Goal: Task Accomplishment & Management: Use online tool/utility

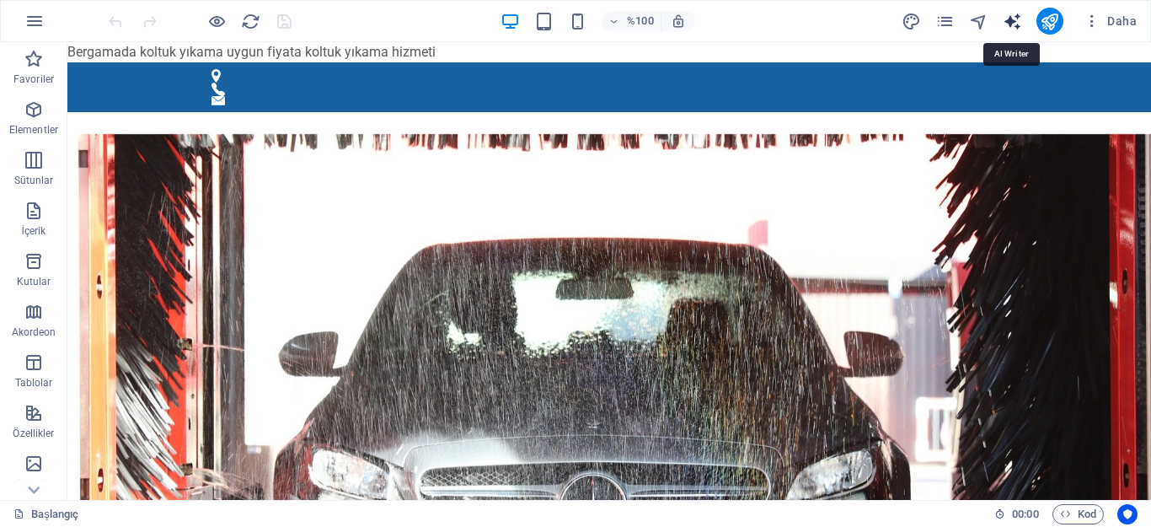
click at [1013, 19] on icon "metin_oluşturucu" at bounding box center [1012, 21] width 19 height 19
select select "English"
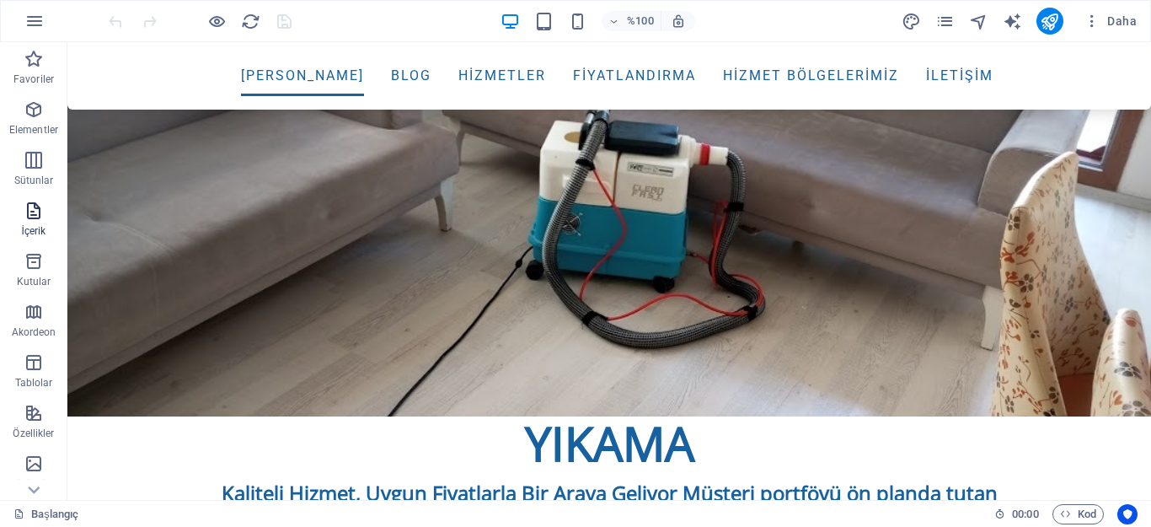
scroll to position [590, 0]
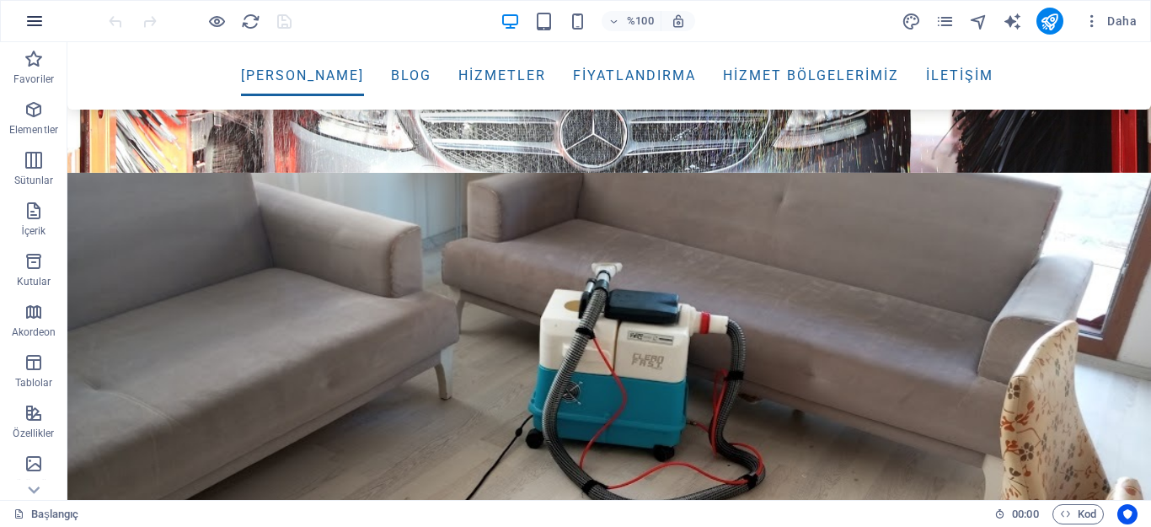
click at [32, 21] on icon "button" at bounding box center [34, 21] width 20 height 20
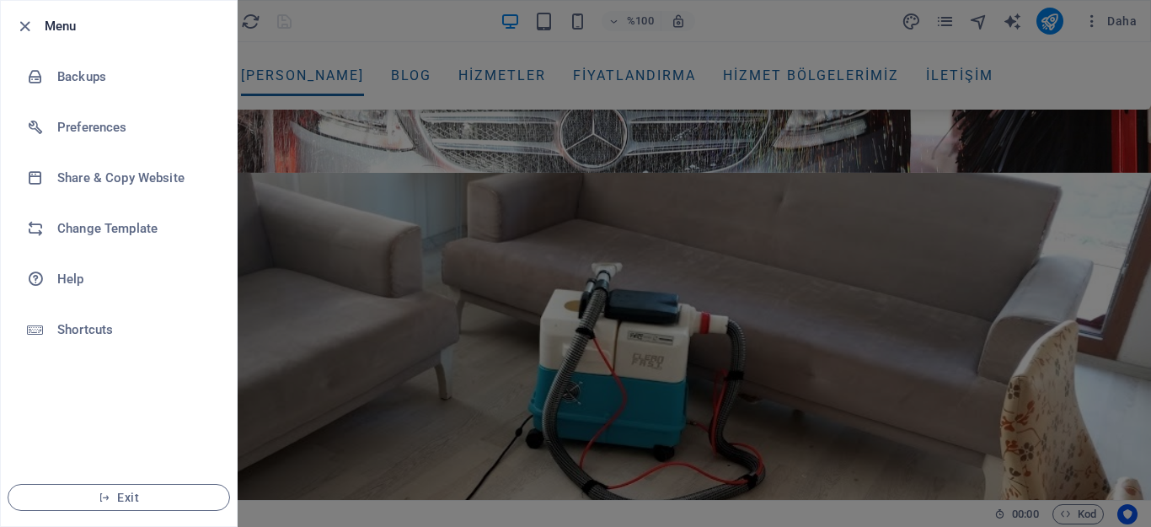
click at [330, 418] on div at bounding box center [575, 263] width 1151 height 527
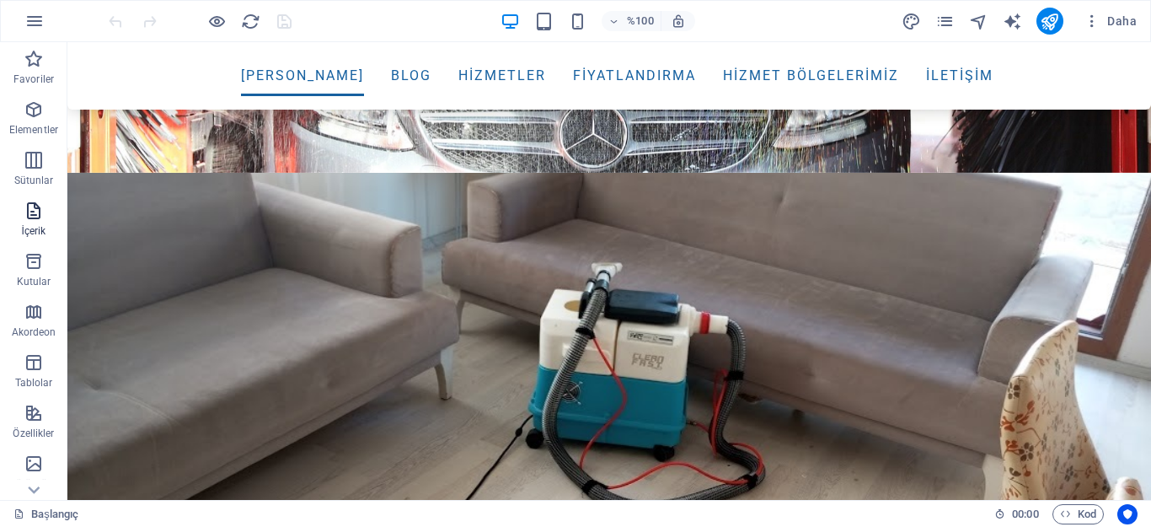
click at [25, 213] on icon "button" at bounding box center [34, 211] width 20 height 20
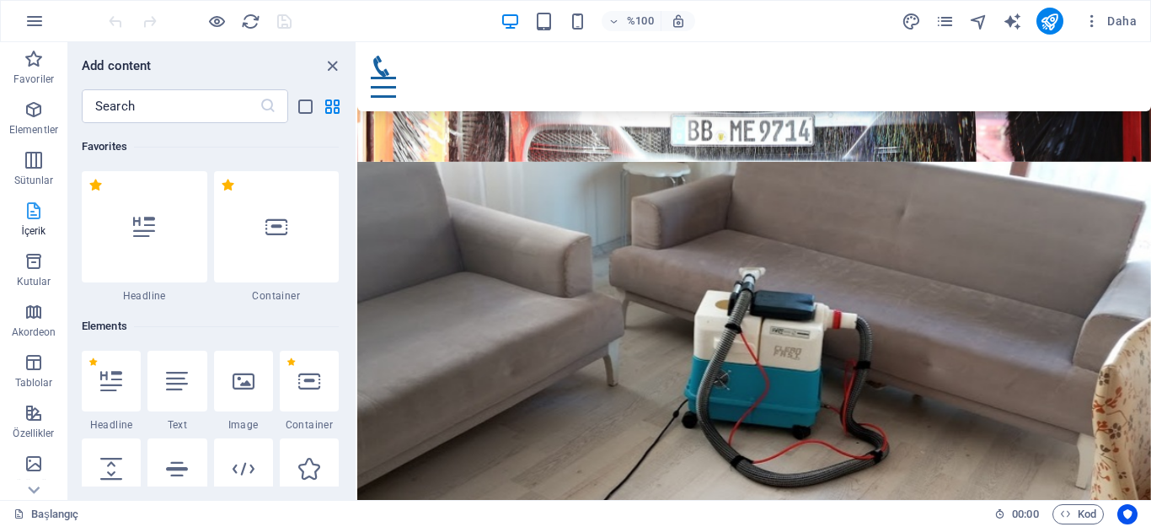
click at [29, 209] on icon "button" at bounding box center [34, 211] width 20 height 20
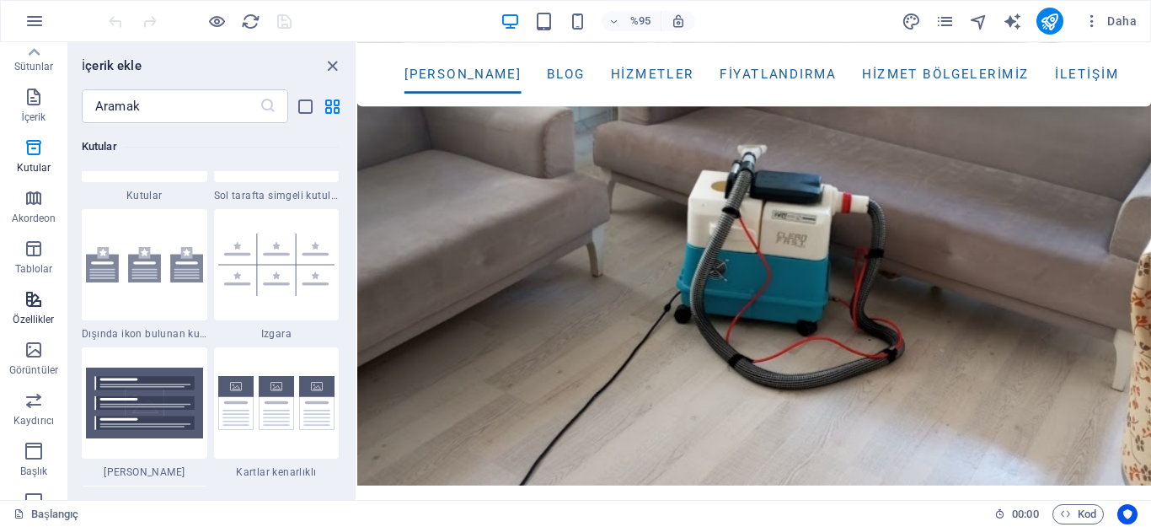
scroll to position [0, 0]
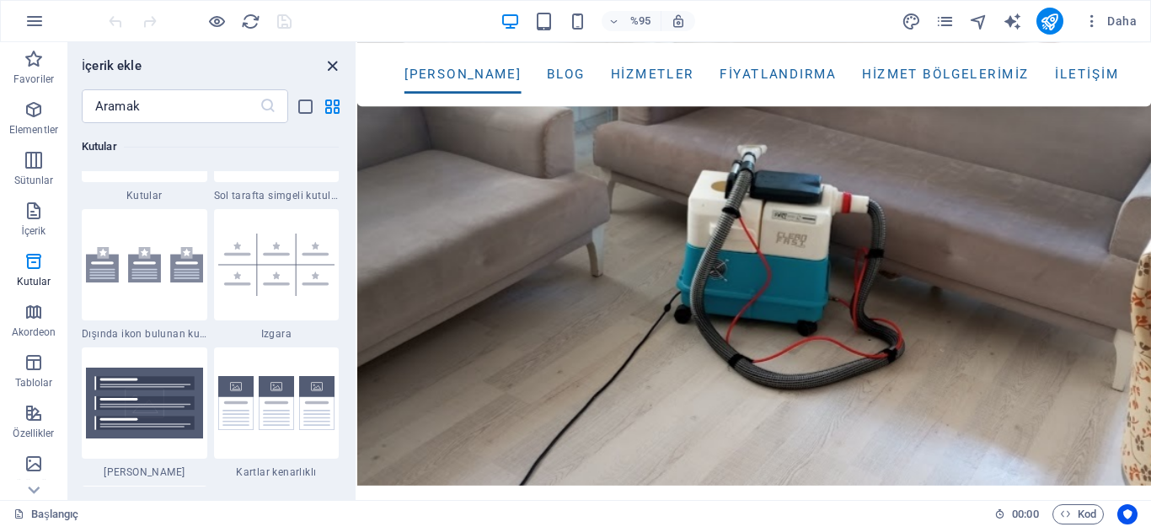
click at [329, 58] on icon "paneli kapat" at bounding box center [332, 65] width 19 height 19
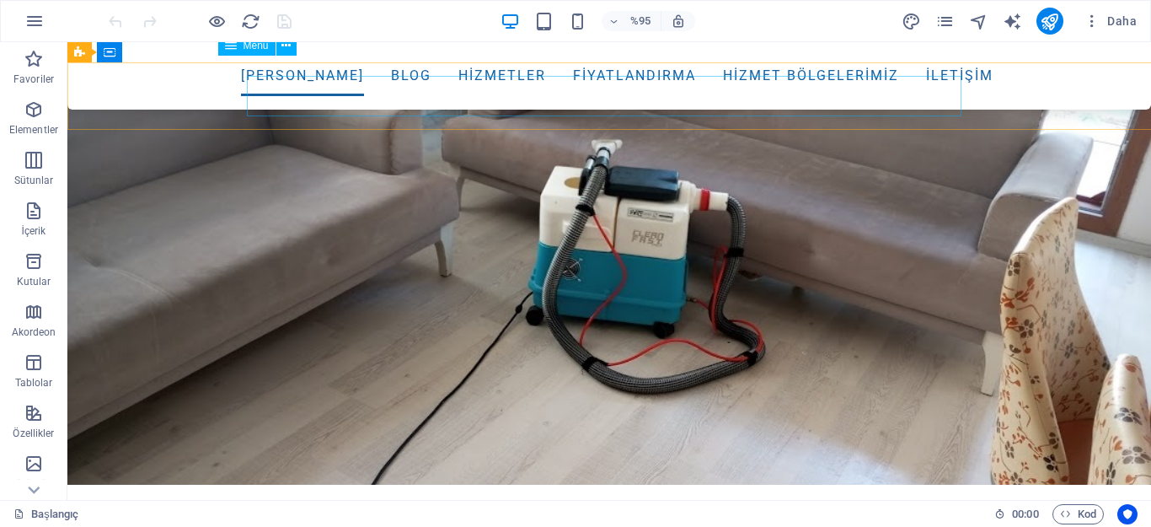
scroll to position [590, 0]
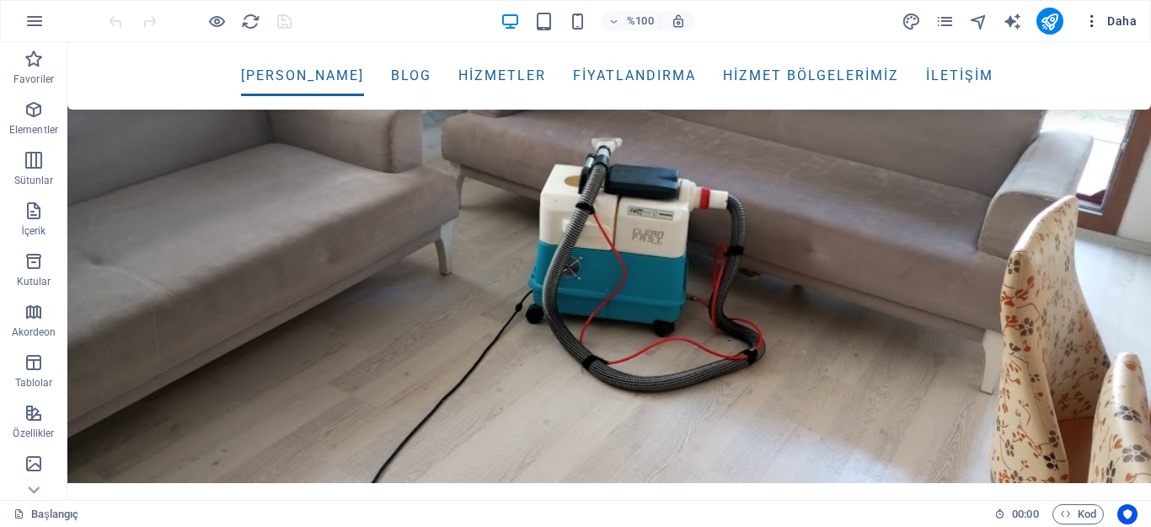
click at [1119, 16] on font "Daha" at bounding box center [1121, 20] width 29 height 13
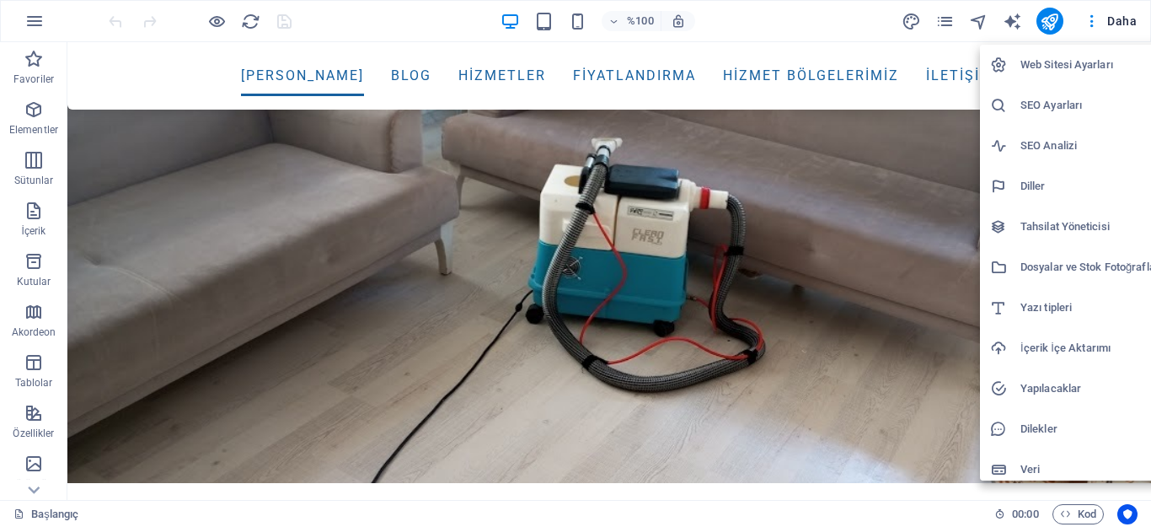
click at [1029, 56] on h6 "Web Sitesi Ayarları" at bounding box center [1091, 65] width 142 height 20
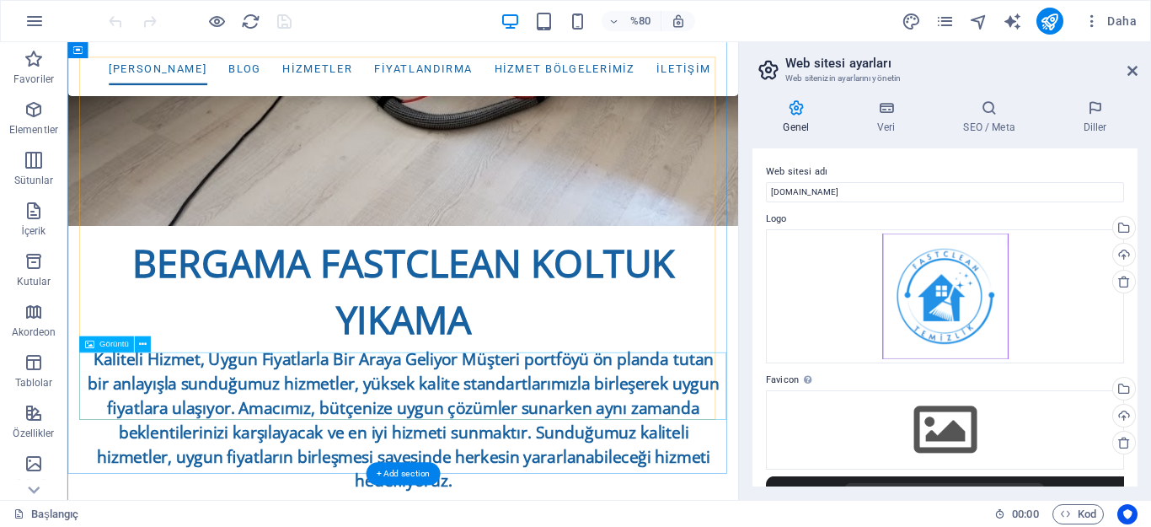
scroll to position [1103, 0]
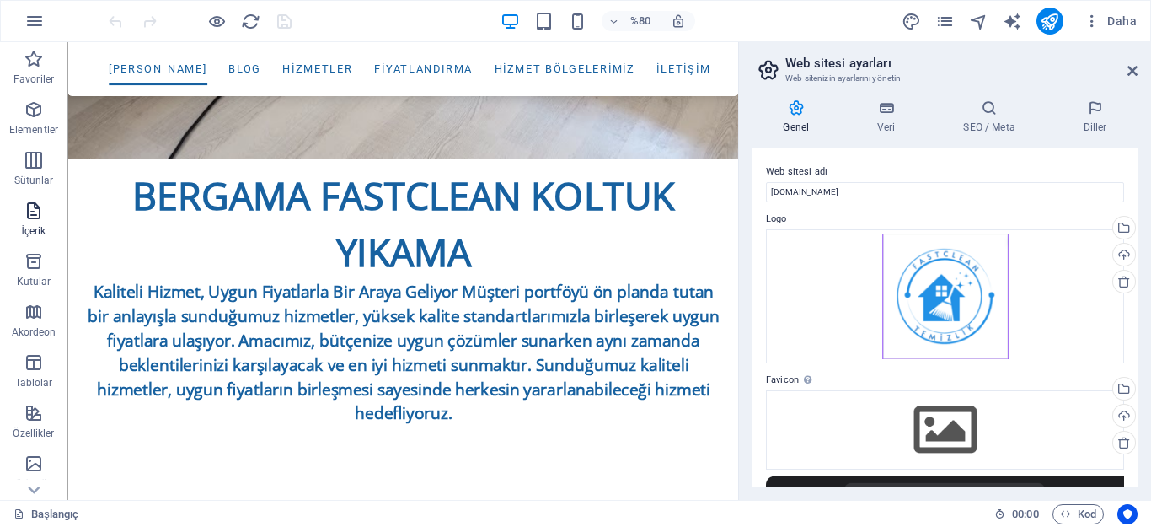
click at [33, 214] on icon "button" at bounding box center [34, 211] width 20 height 20
click at [29, 212] on icon "button" at bounding box center [34, 211] width 20 height 20
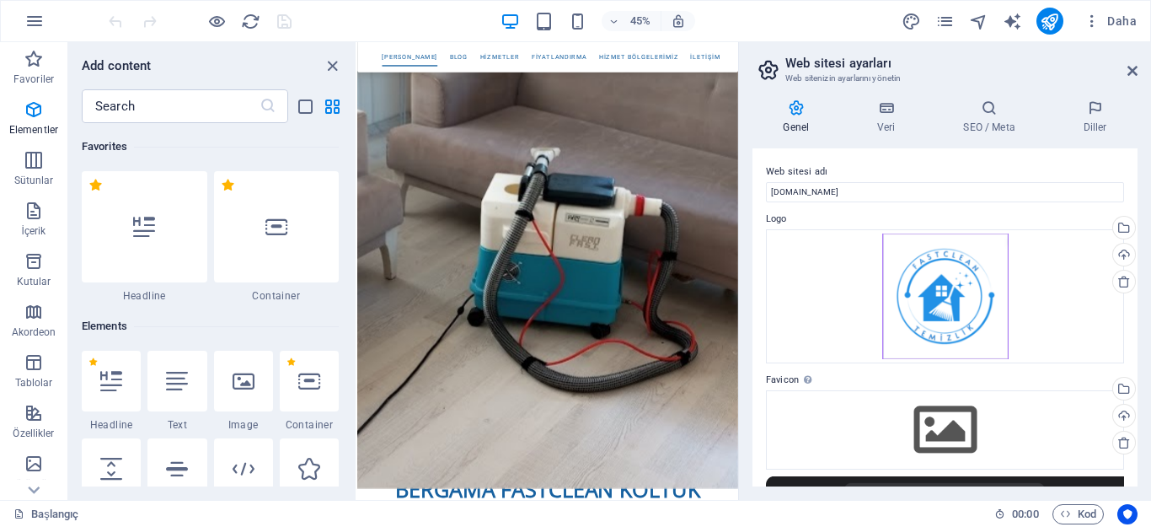
scroll to position [2948, 0]
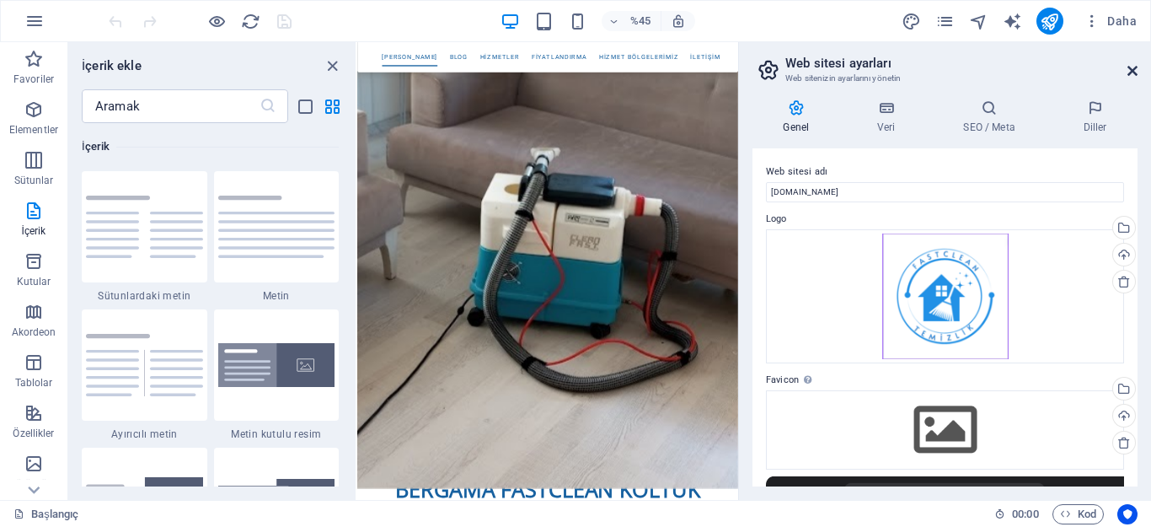
click at [1134, 65] on icon at bounding box center [1132, 70] width 10 height 13
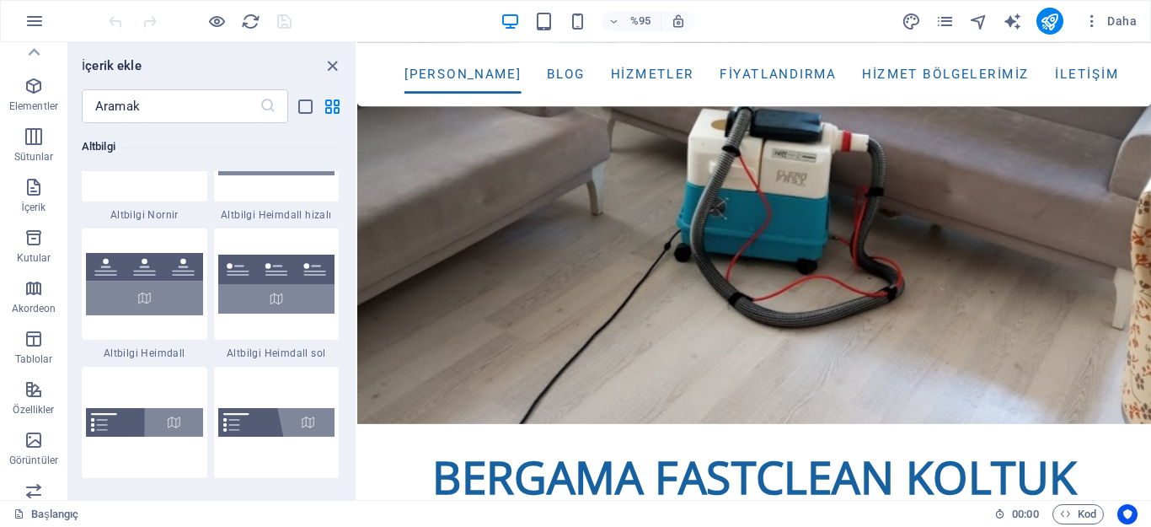
scroll to position [0, 0]
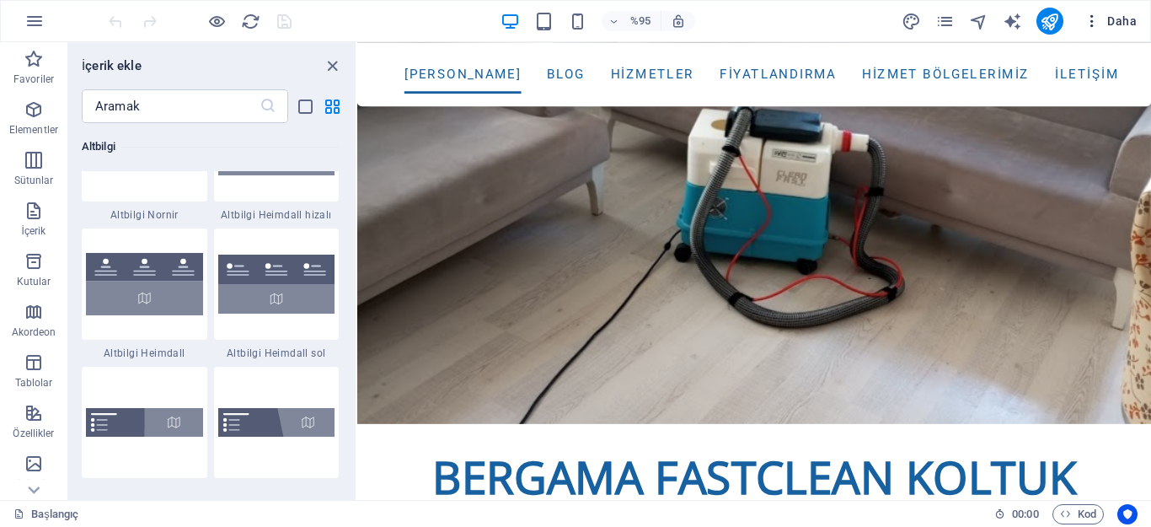
click at [1089, 21] on icon "button" at bounding box center [1091, 21] width 17 height 17
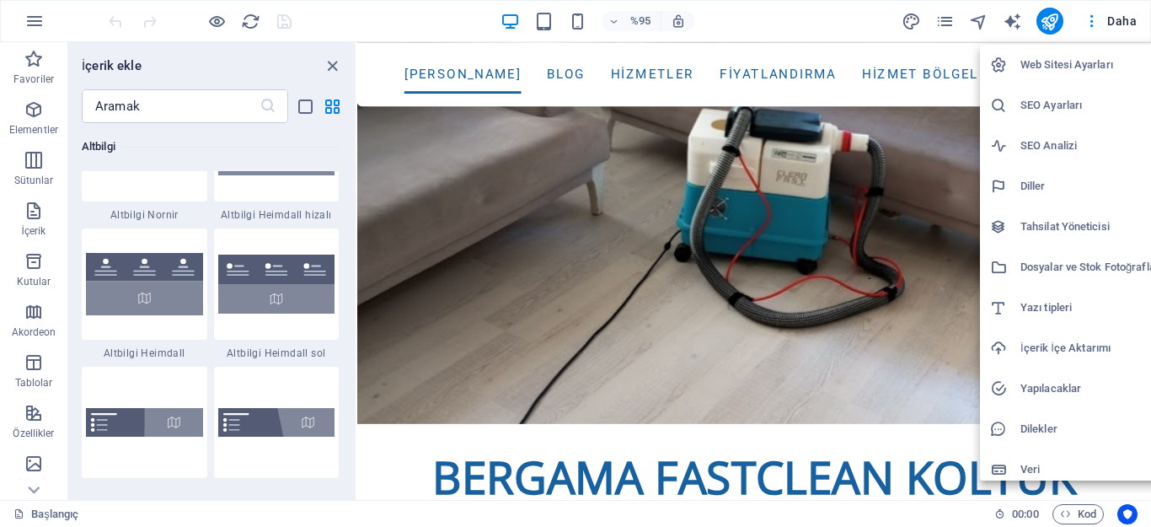
click at [1085, 19] on div at bounding box center [575, 263] width 1151 height 527
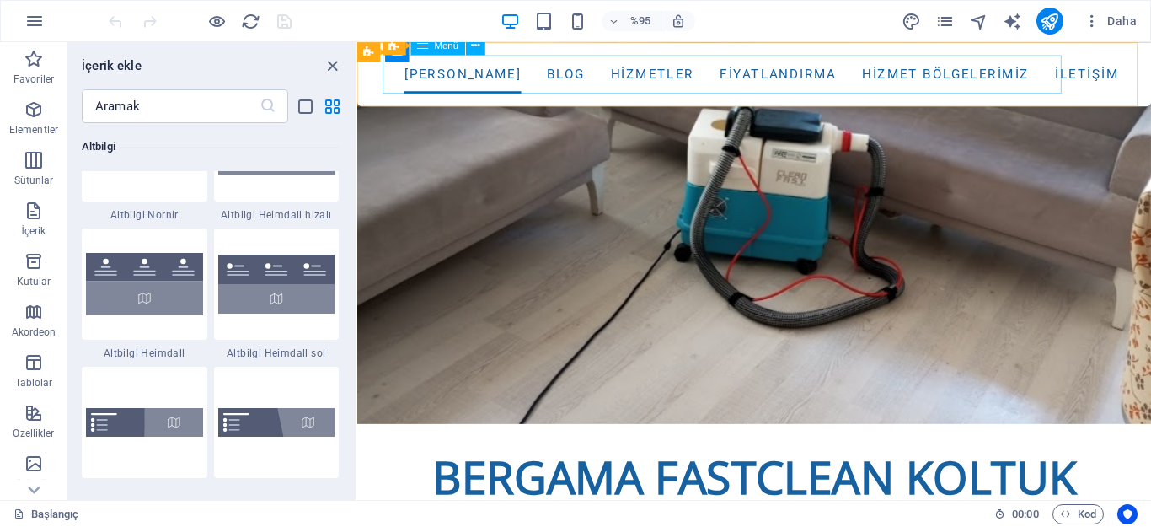
click at [415, 73] on nav "ANA SAYFA Blog Hizmetler Fiyatlandırma hizmet bölgelerimiz iletişim" at bounding box center [775, 76] width 768 height 40
drag, startPoint x: 461, startPoint y: 69, endPoint x: 445, endPoint y: 70, distance: 16.0
click at [459, 69] on nav "ANA SAYFA Blog Hizmetler Fiyatlandırma hizmet bölgelerimiz iletişim" at bounding box center [775, 76] width 768 height 40
click at [454, 68] on nav "ANA SAYFA Blog Hizmetler Fiyatlandırma hizmet bölgelerimiz iletişim" at bounding box center [775, 76] width 768 height 40
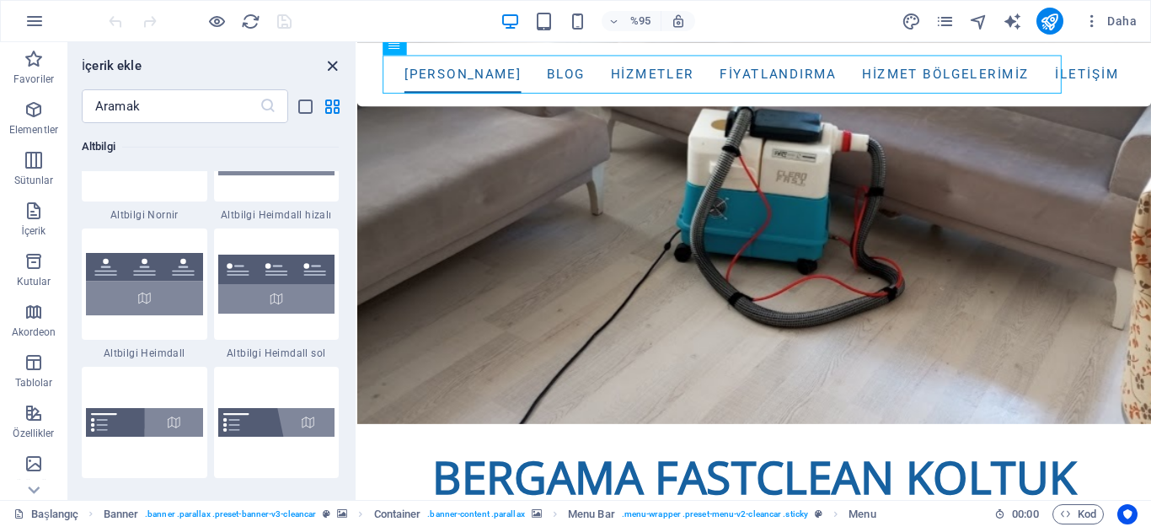
drag, startPoint x: 326, startPoint y: 60, endPoint x: 270, endPoint y: 19, distance: 69.3
click at [326, 60] on icon "paneli kapat" at bounding box center [332, 65] width 19 height 19
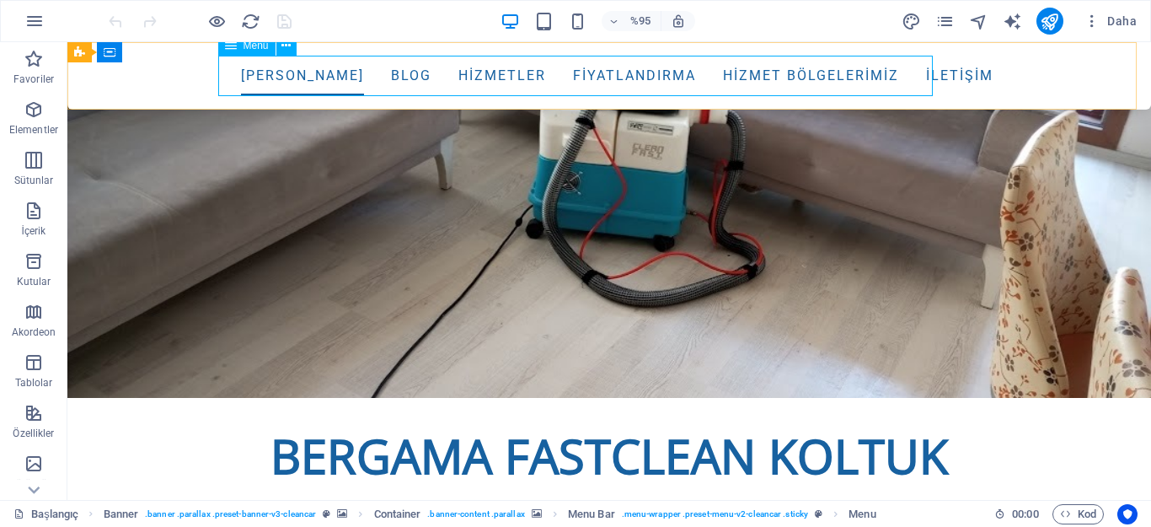
scroll to position [655, 0]
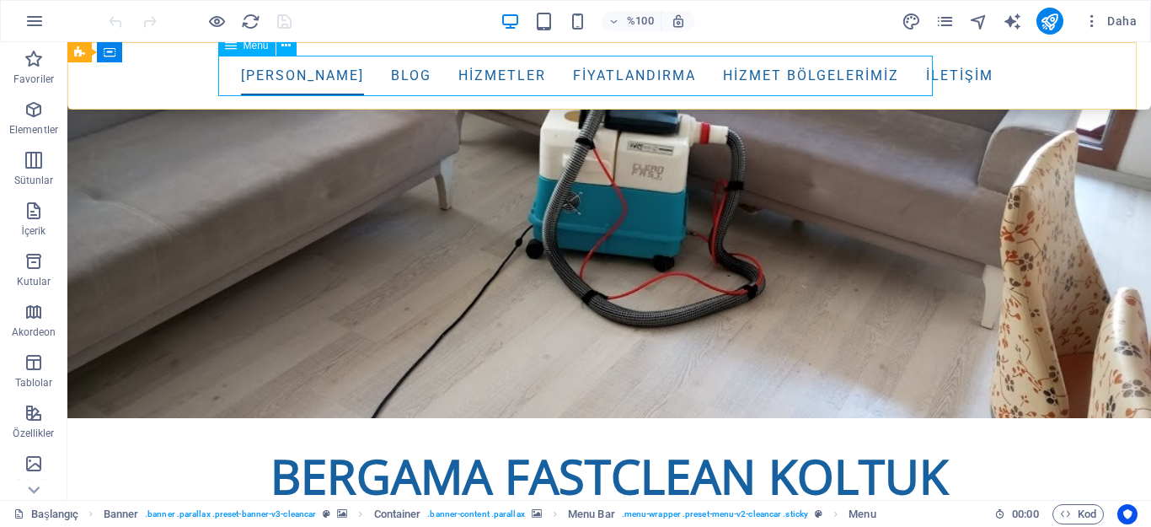
click at [261, 78] on nav "ANA SAYFA Blog Hizmetler Fiyatlandırma hizmet bölgelerimiz iletişim" at bounding box center [609, 76] width 768 height 40
click at [260, 78] on nav "ANA SAYFA Blog Hizmetler Fiyatlandırma hizmet bölgelerimiz iletişim" at bounding box center [609, 76] width 768 height 40
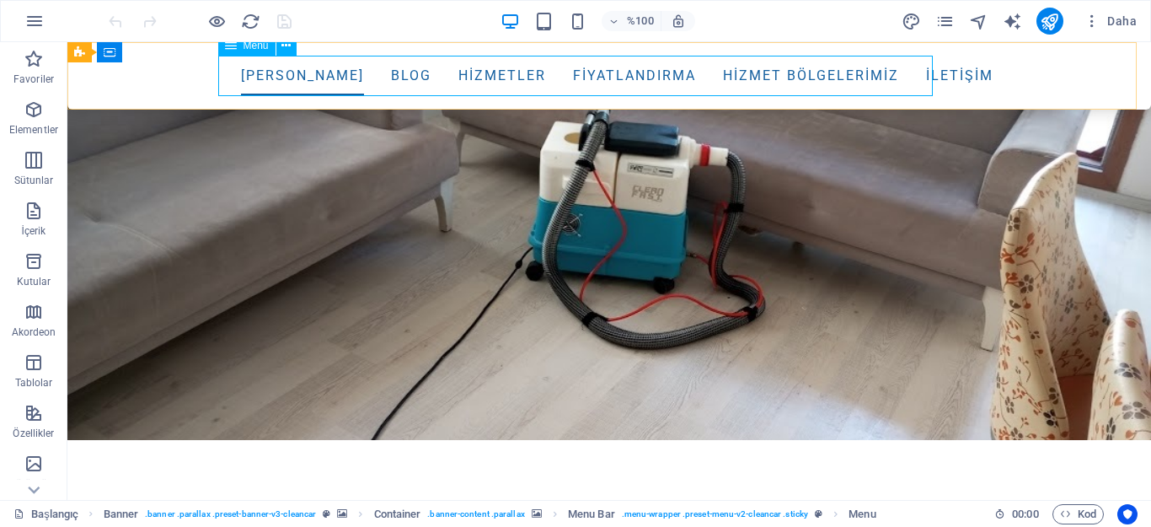
select select "3"
select select
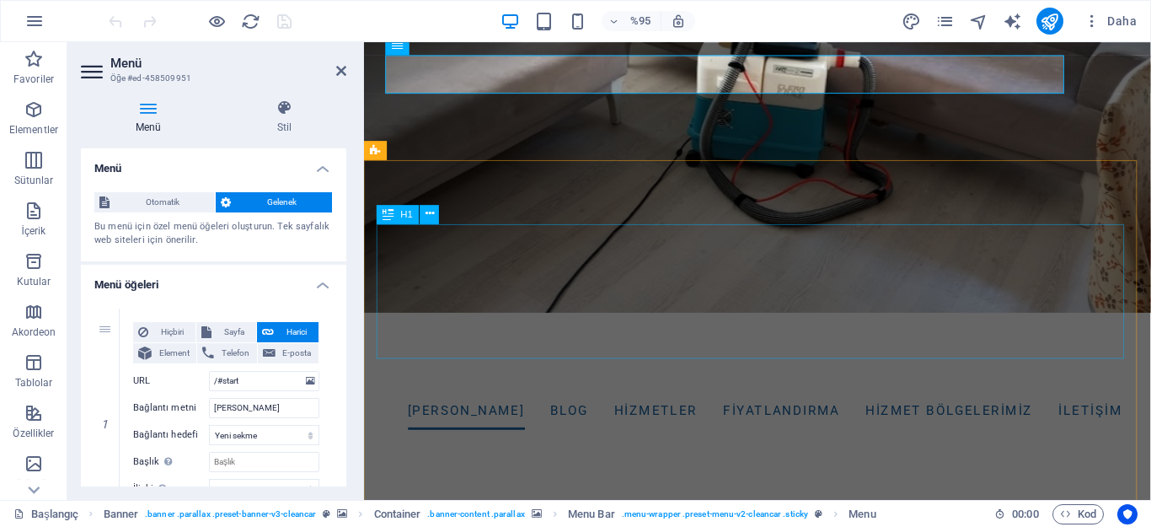
scroll to position [0, 0]
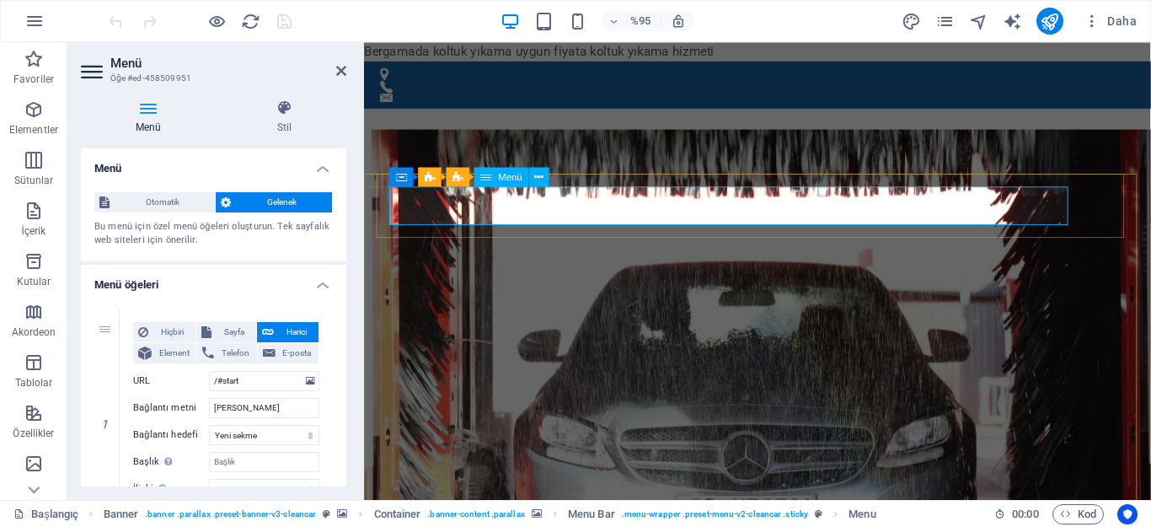
click at [540, 179] on icon at bounding box center [539, 176] width 8 height 17
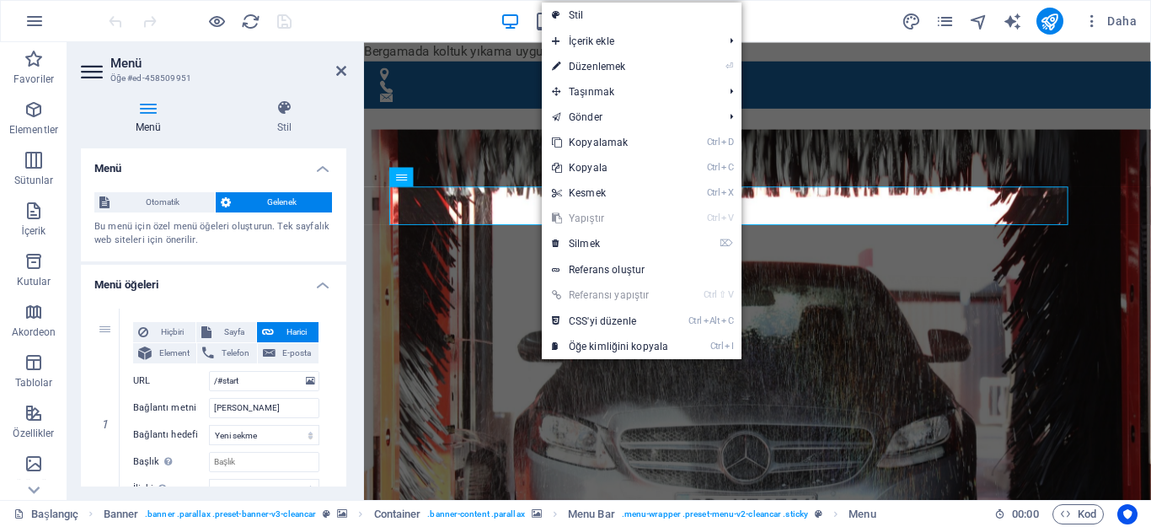
drag, startPoint x: 1009, startPoint y: 339, endPoint x: 1003, endPoint y: 331, distance: 10.1
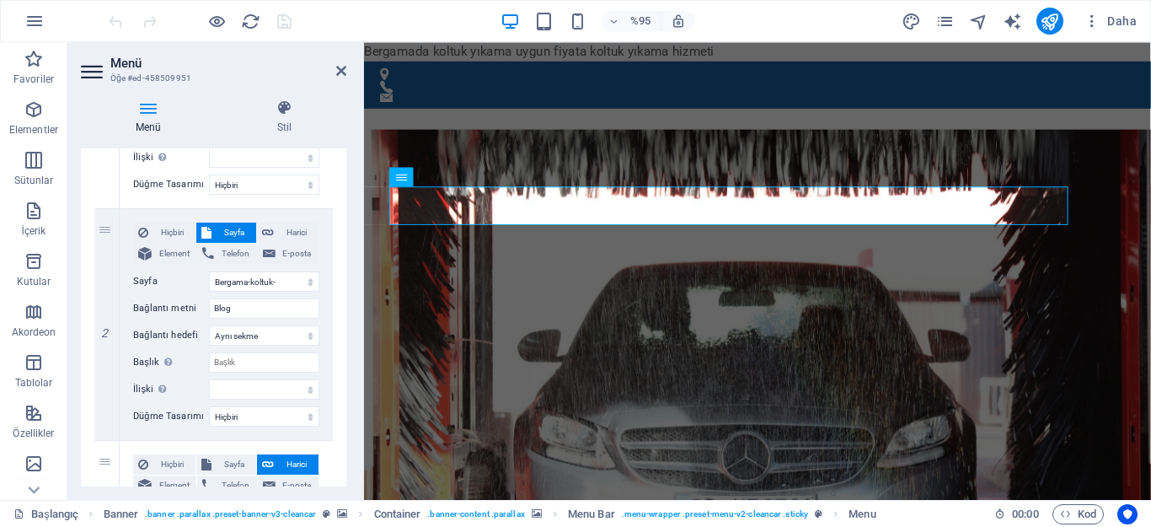
scroll to position [79, 0]
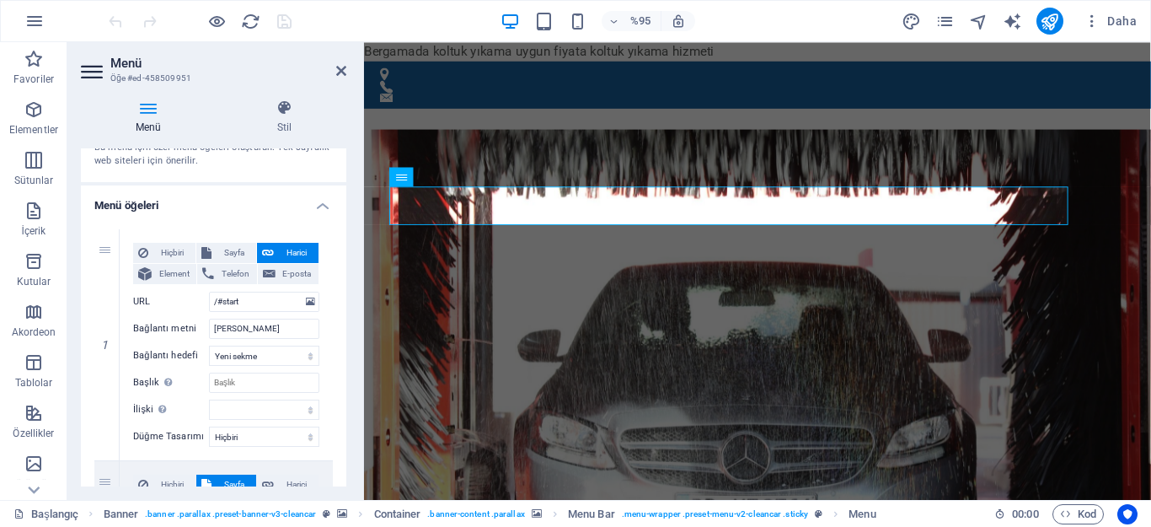
click at [334, 69] on h2 "Menü" at bounding box center [228, 63] width 236 height 15
click at [340, 70] on icon at bounding box center [341, 70] width 10 height 13
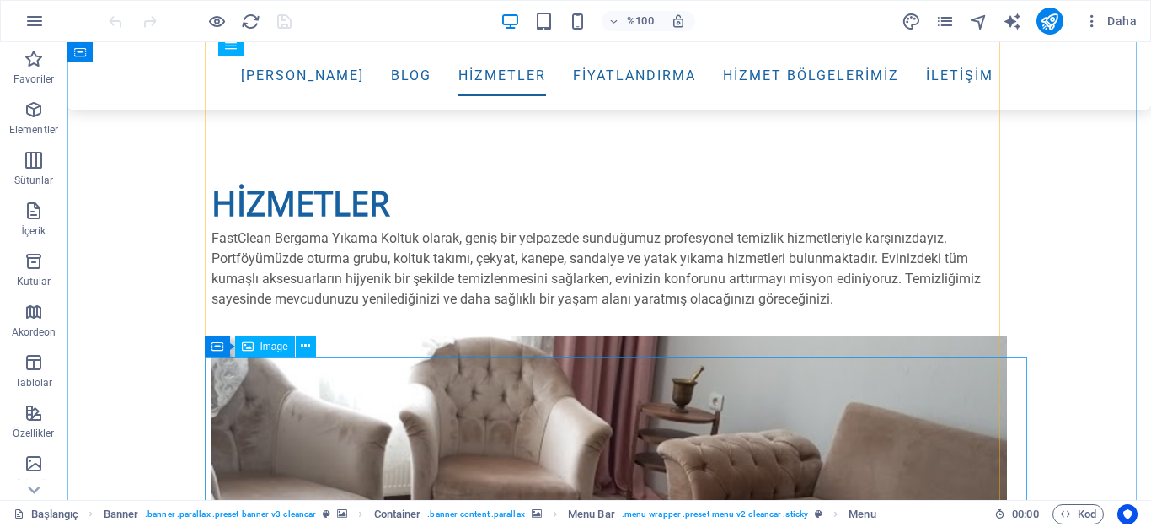
scroll to position [3623, 0]
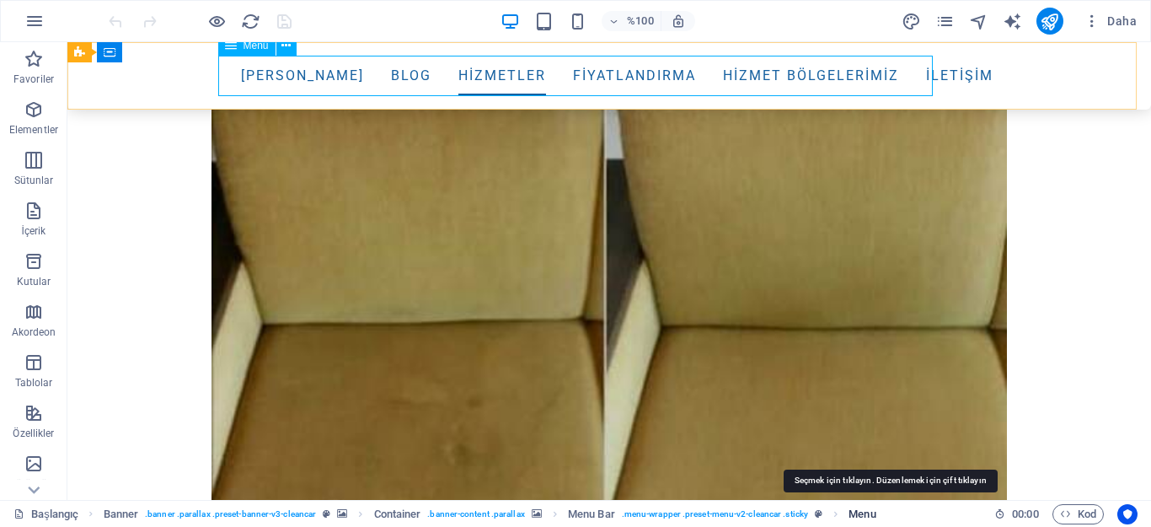
click at [867, 510] on span "Menu" at bounding box center [861, 514] width 27 height 20
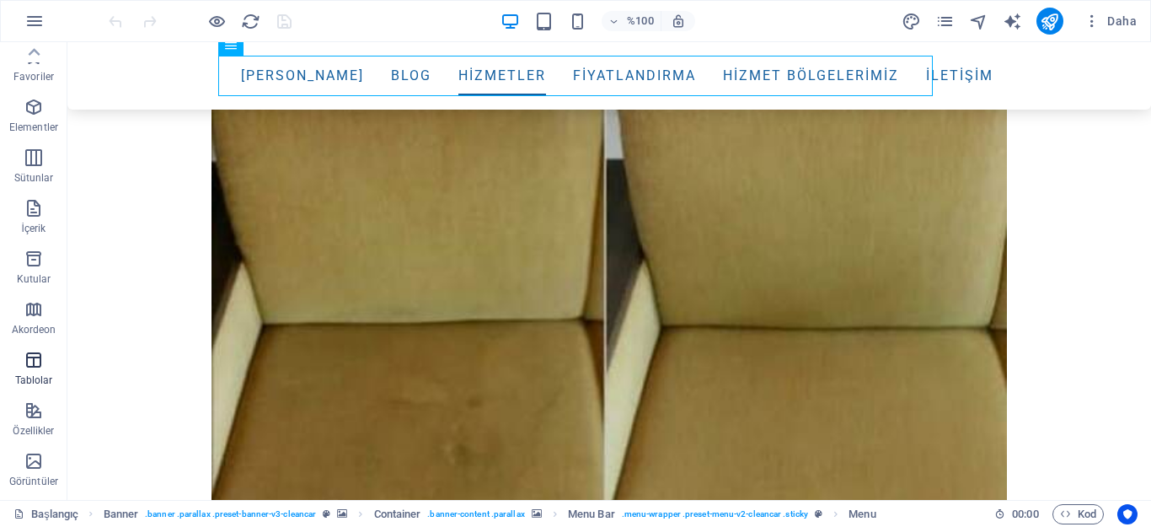
scroll to position [0, 0]
click at [939, 21] on icon "sayfalar" at bounding box center [944, 21] width 19 height 19
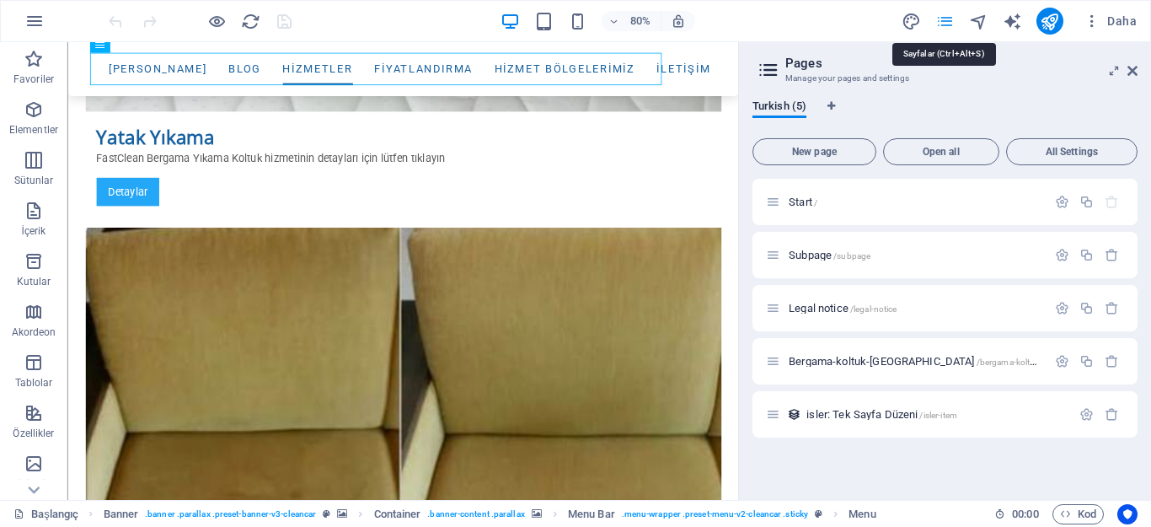
scroll to position [3714, 0]
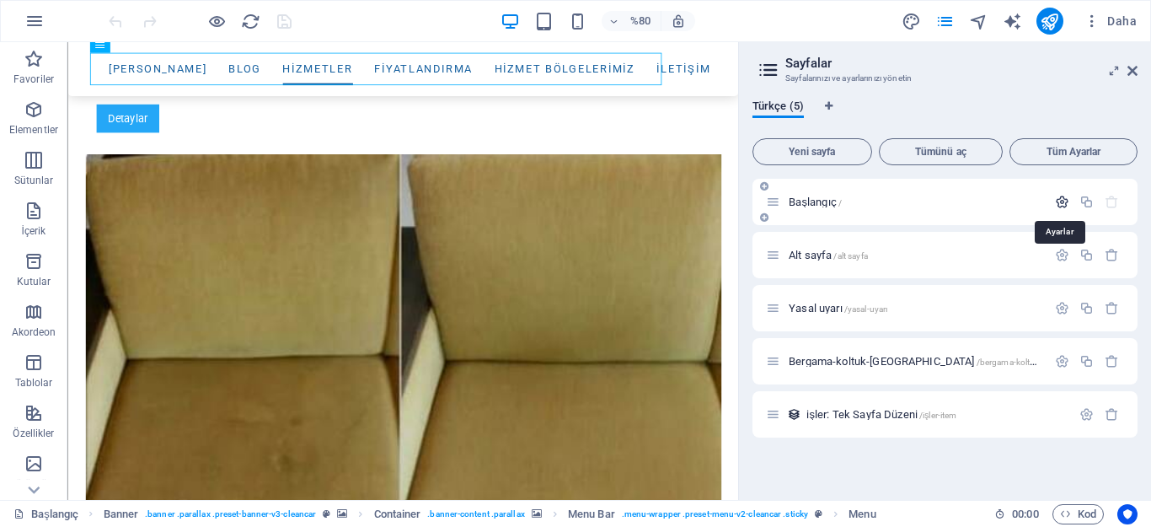
click at [1057, 201] on icon "button" at bounding box center [1062, 202] width 14 height 14
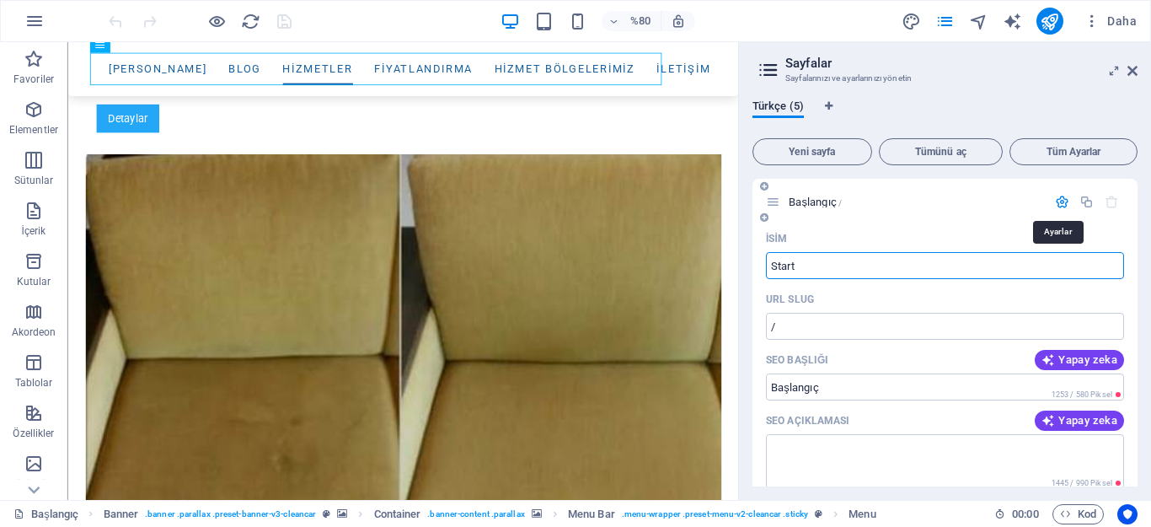
click at [1057, 200] on icon "button" at bounding box center [1062, 202] width 14 height 14
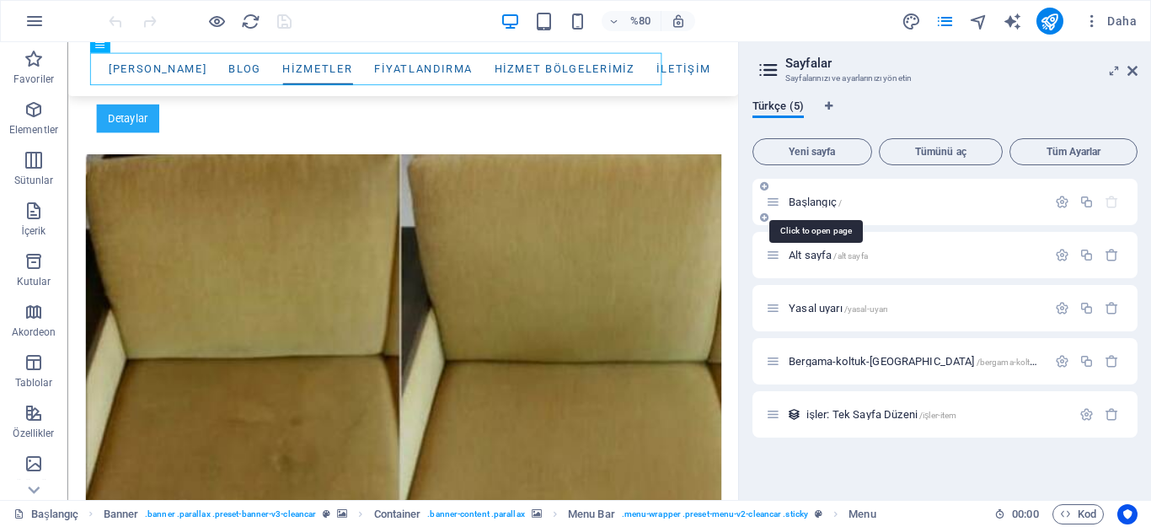
click at [806, 198] on font "Başlangıç" at bounding box center [813, 201] width 48 height 13
click at [805, 198] on font "Başlangıç" at bounding box center [813, 201] width 48 height 13
click at [1063, 199] on icon "button" at bounding box center [1062, 202] width 14 height 14
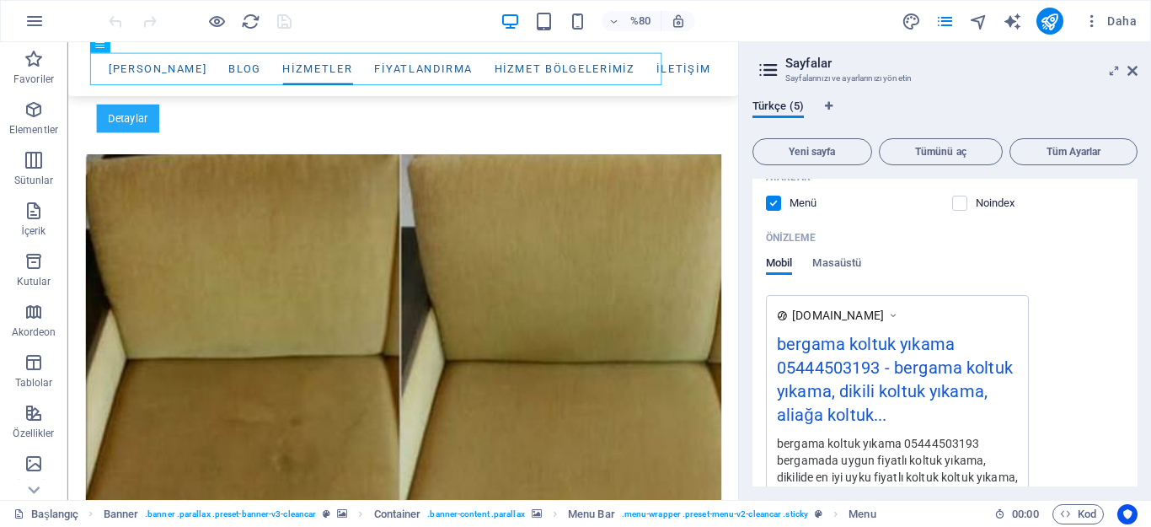
scroll to position [421, 0]
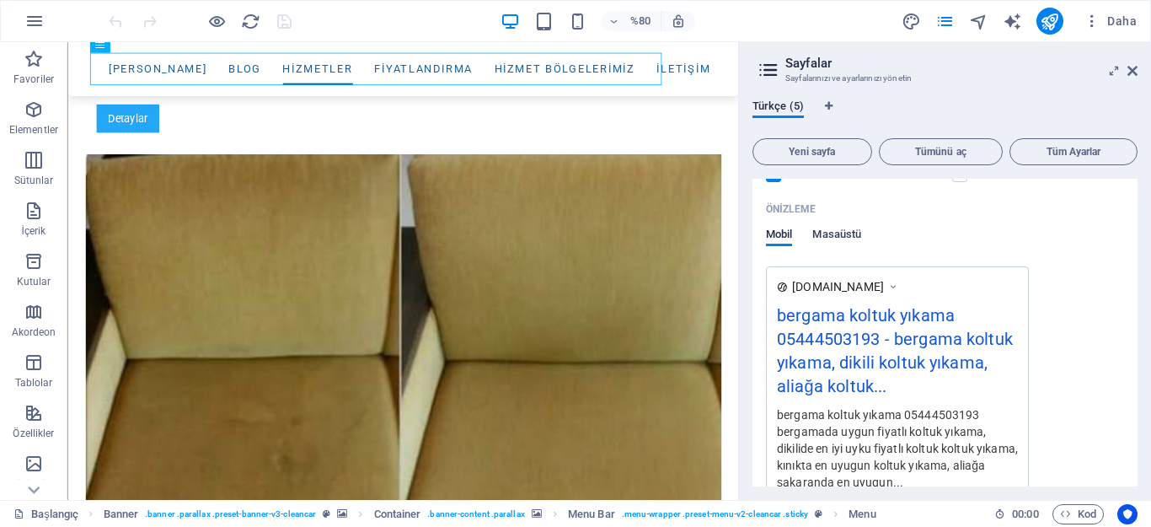
click at [839, 235] on font "Masaüstü" at bounding box center [836, 233] width 49 height 13
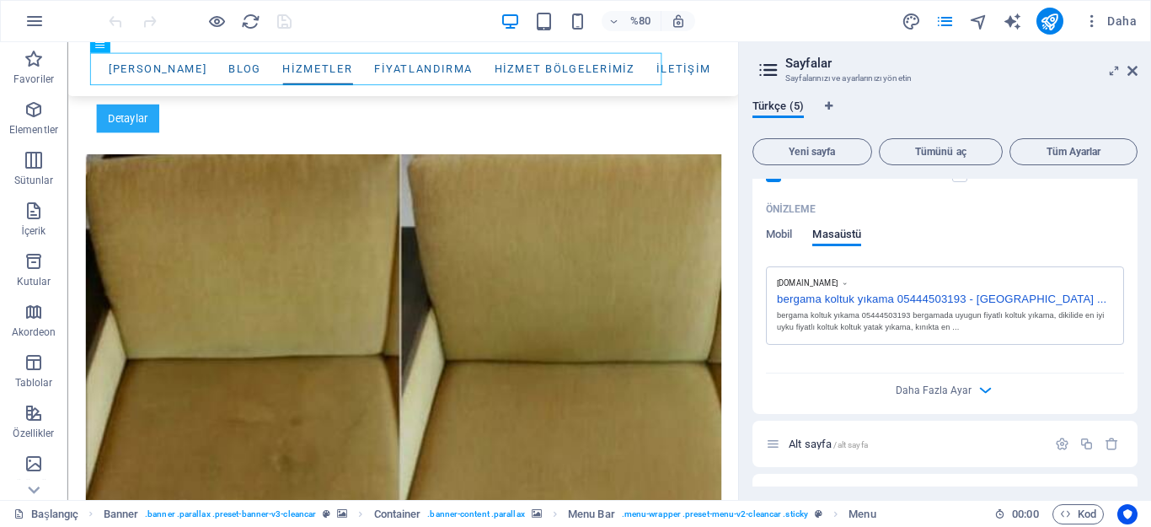
click at [773, 227] on font "Mobil" at bounding box center [779, 233] width 26 height 13
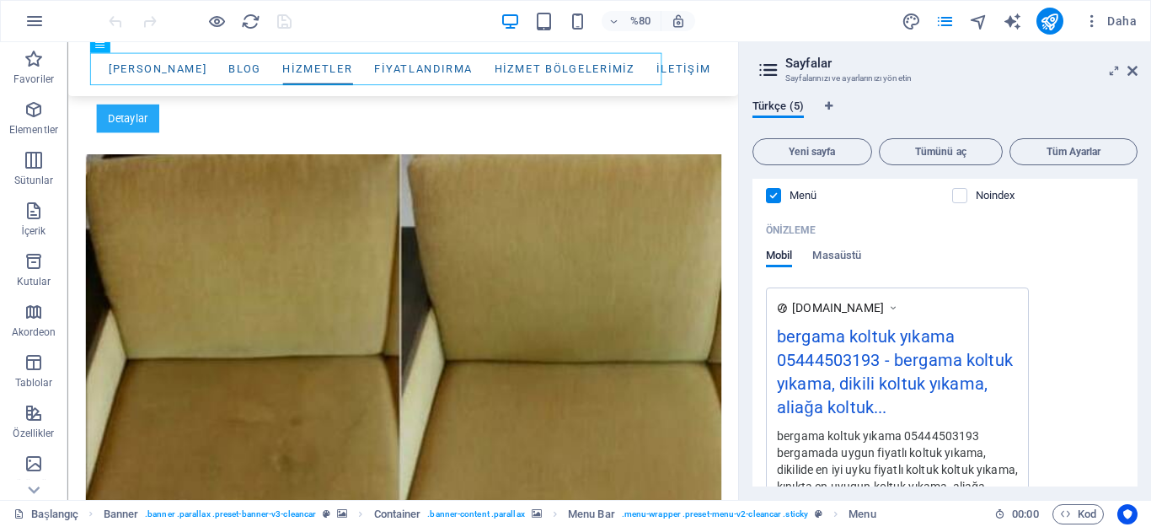
scroll to position [0, 0]
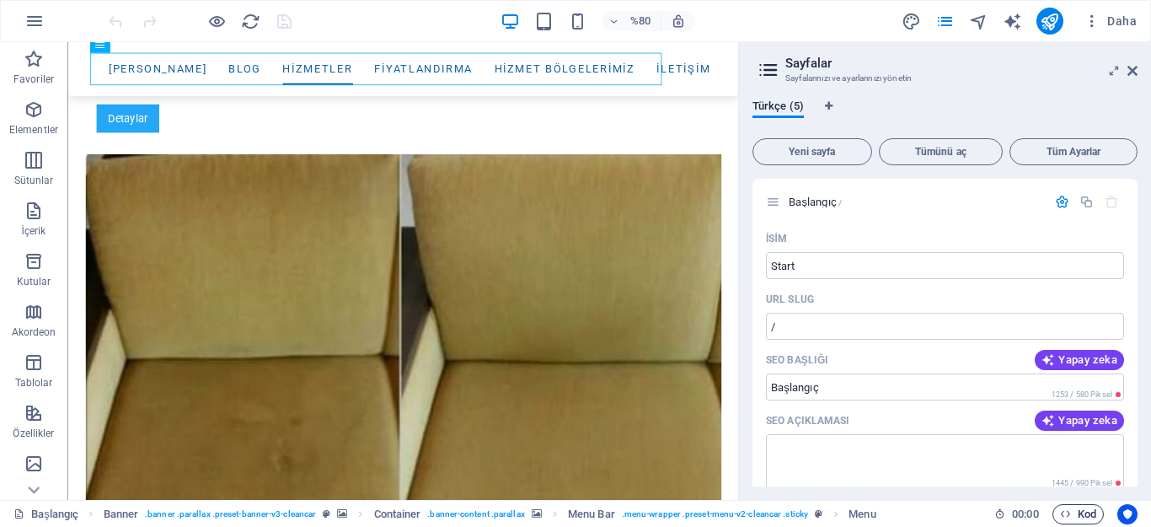
click at [1090, 511] on font "Kod" at bounding box center [1087, 513] width 19 height 13
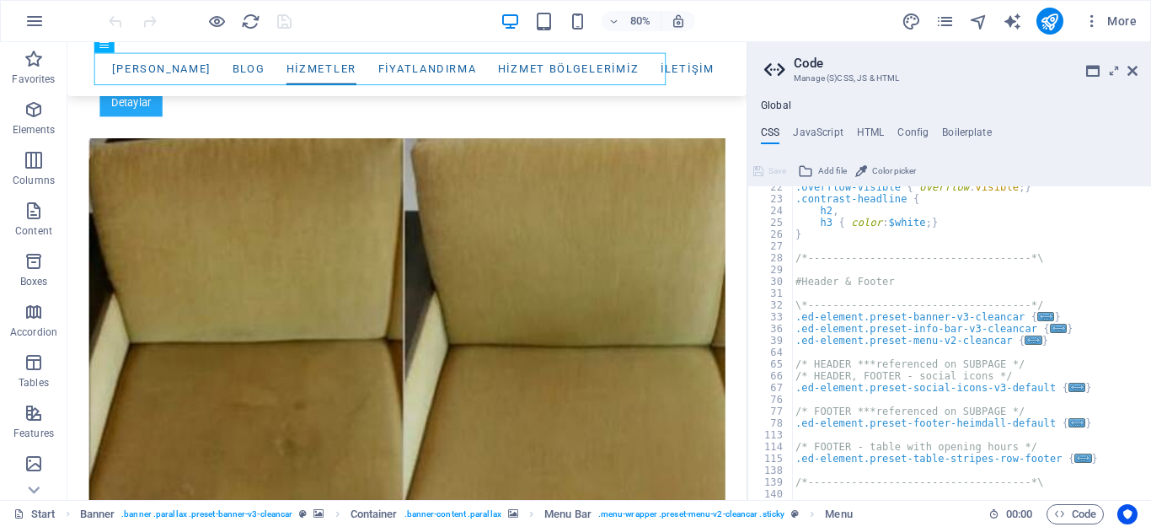
scroll to position [253, 0]
click at [1021, 366] on div ".overflow-visible { overflow : visible ; } .contrast-headline { h2 , h3 { color…" at bounding box center [1045, 342] width 506 height 323
type textarea "/* HEADER ***referenced on SUBPAGE */"
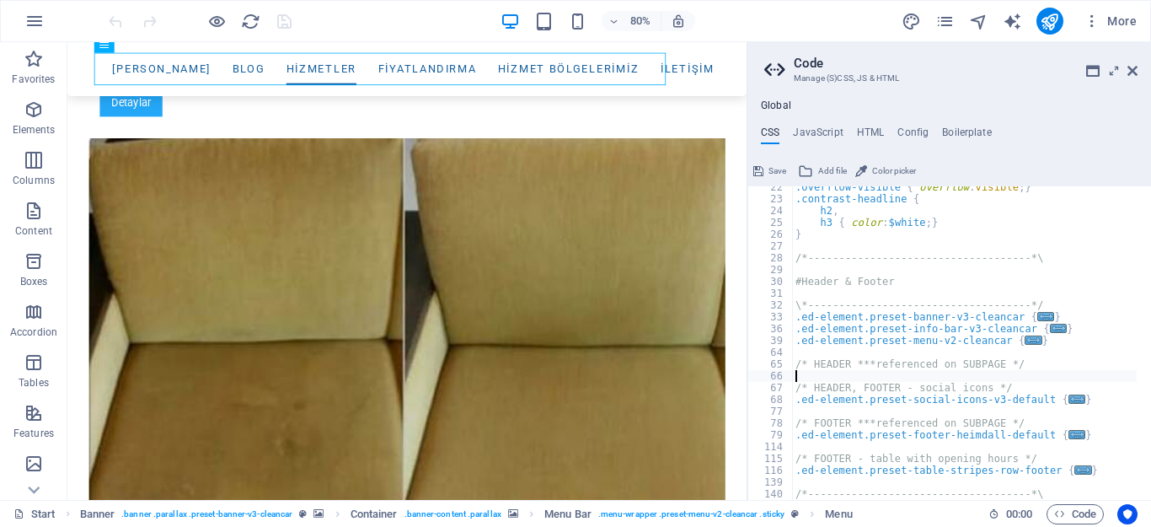
type textarea "</script>"
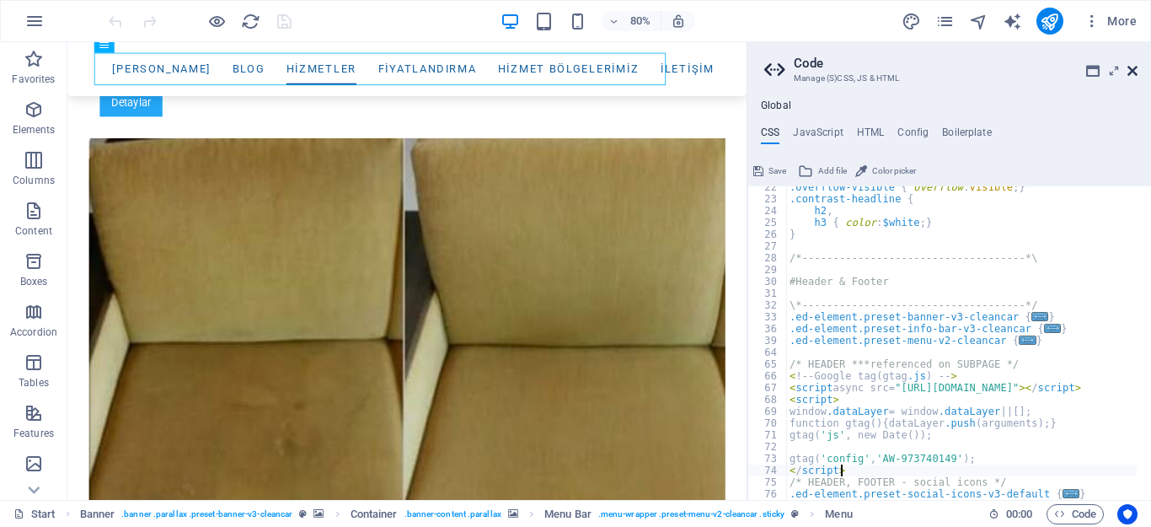
click at [1130, 67] on icon at bounding box center [1132, 70] width 10 height 13
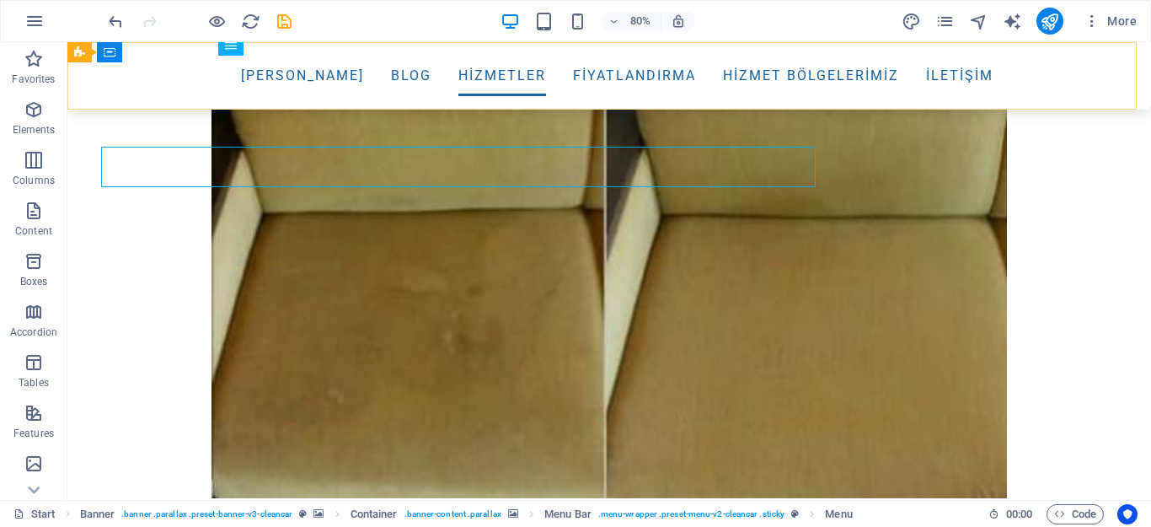
scroll to position [3643, 0]
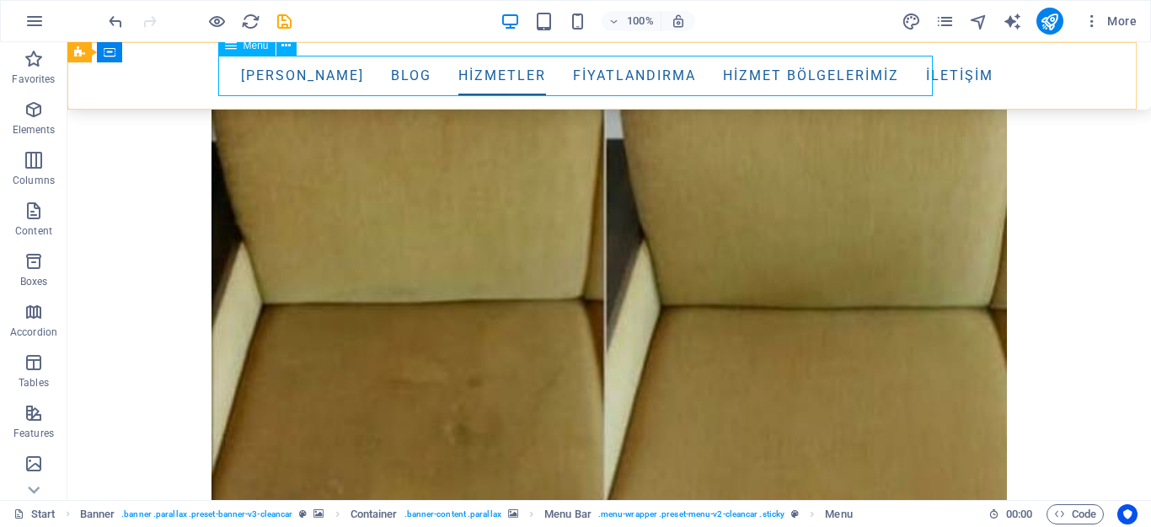
click at [354, 67] on nav "ANA SAYFA Blog Hizmetler Fiyatlandırma hizmet bölgelerimiz iletişim" at bounding box center [609, 76] width 768 height 40
click at [431, 81] on nav "ANA SAYFA Blog Hizmetler Fiyatlandırma hizmet bölgelerimiz iletişim" at bounding box center [609, 76] width 768 height 40
click at [1083, 511] on span "Code" at bounding box center [1075, 514] width 42 height 20
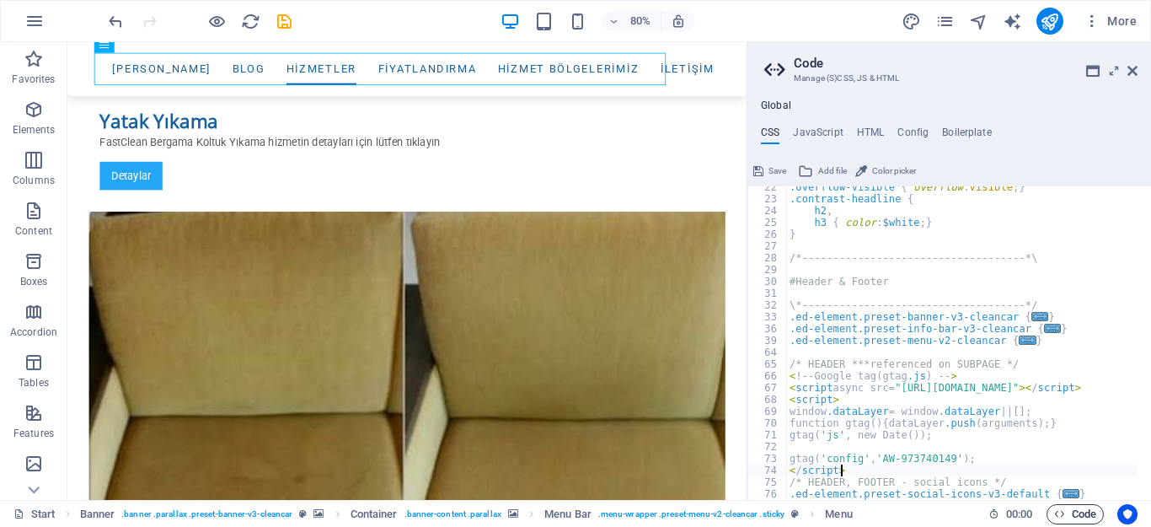
scroll to position [3734, 0]
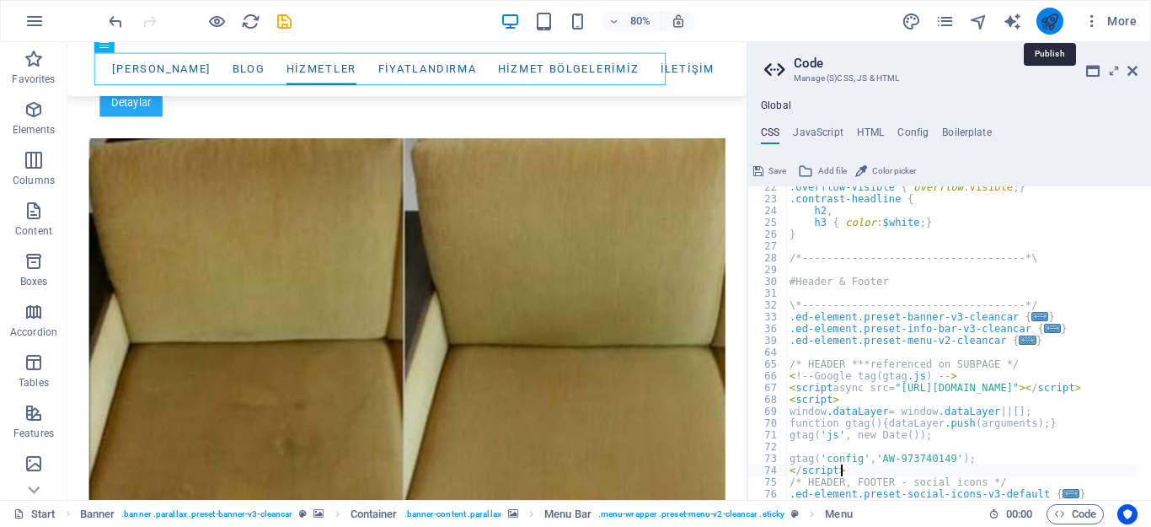
click at [1044, 18] on icon "publish" at bounding box center [1049, 21] width 19 height 19
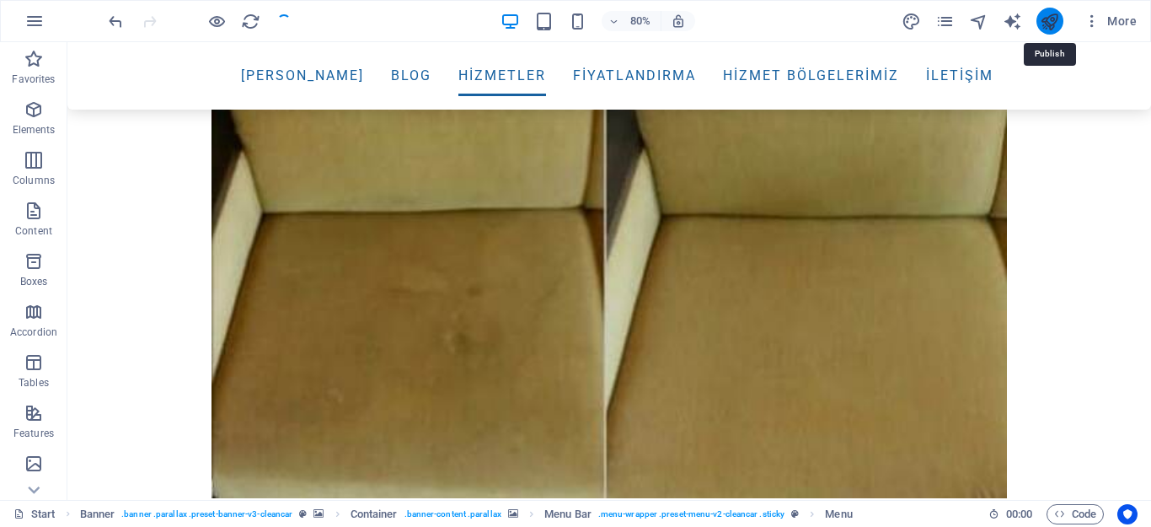
scroll to position [3643, 0]
